Goal: Task Accomplishment & Management: Manage account settings

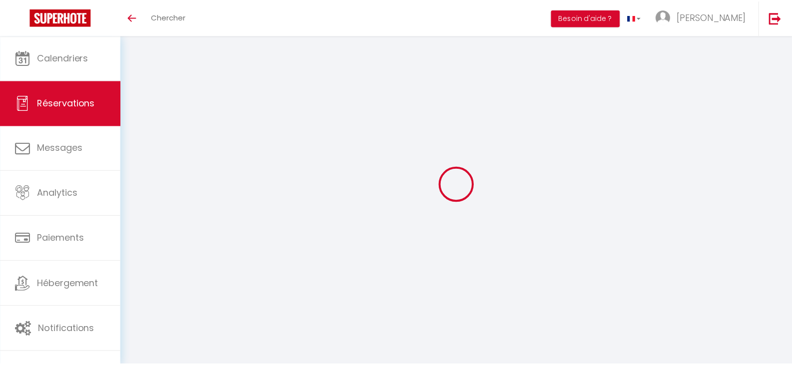
scroll to position [54, 0]
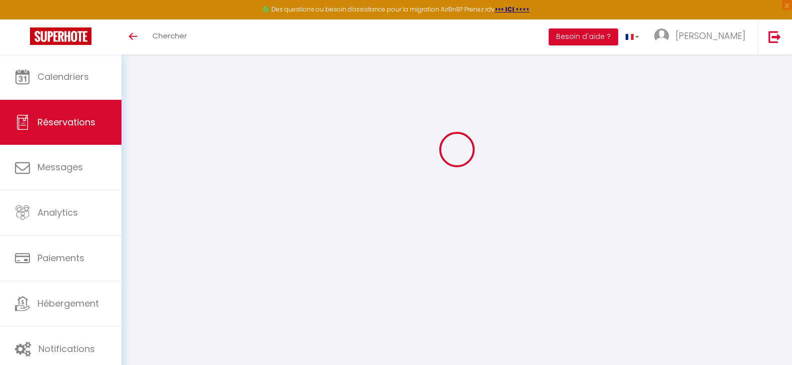
select select "0"
select select
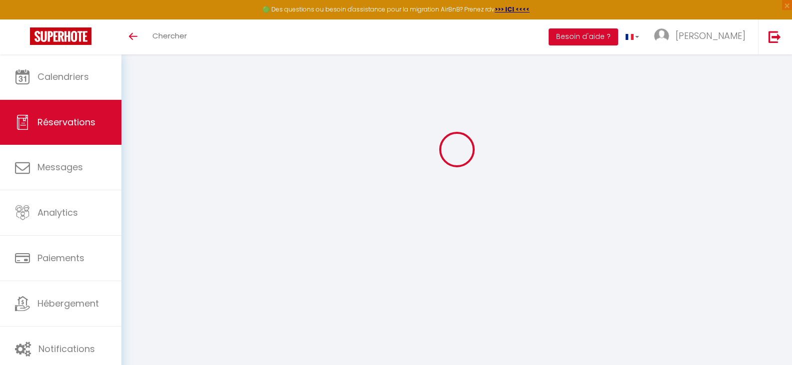
select select
checkbox input "false"
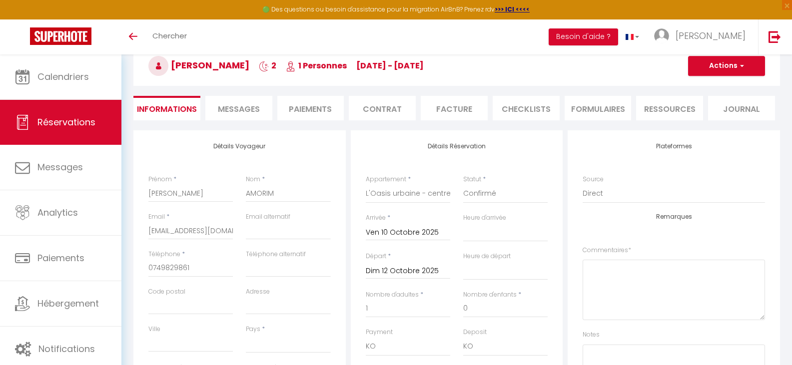
select select
checkbox input "false"
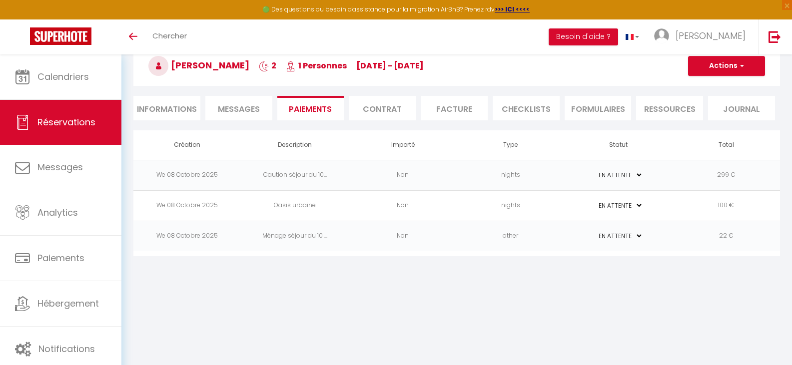
click at [304, 238] on td "Ménage séjour du 10 ..." at bounding box center [295, 236] width 108 height 30
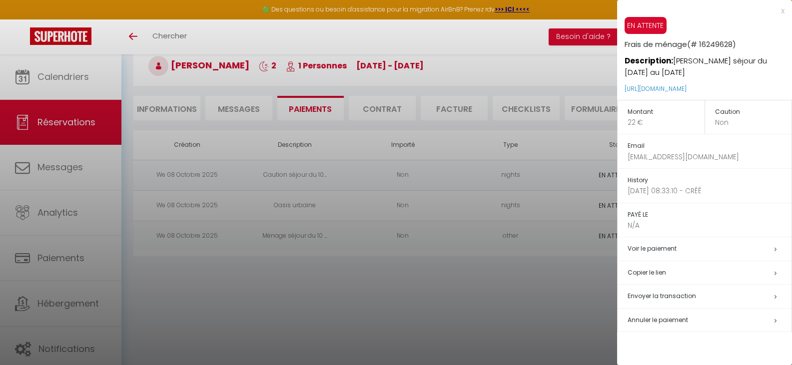
click at [640, 119] on p "22 €" at bounding box center [666, 122] width 77 height 10
click at [782, 12] on div "x" at bounding box center [700, 11] width 167 height 12
